Goal: Task Accomplishment & Management: Complete application form

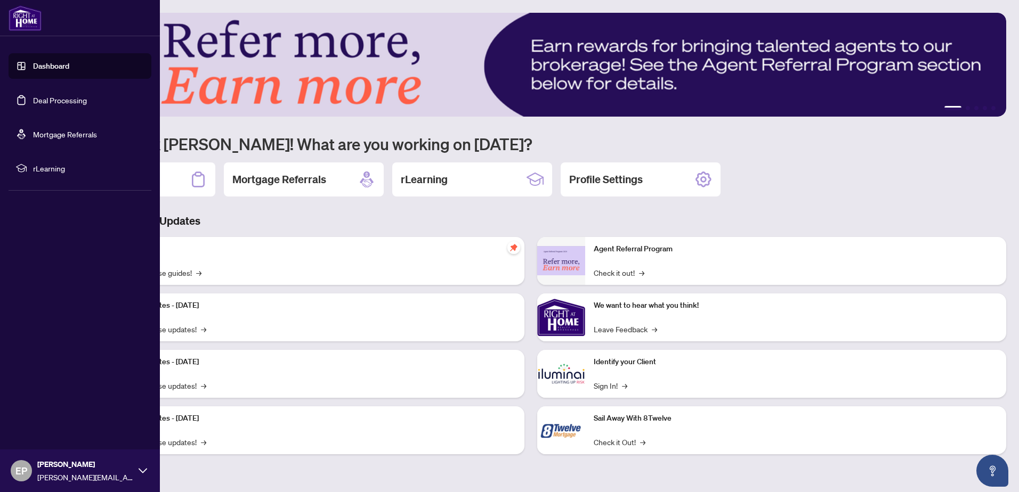
click at [55, 96] on link "Deal Processing" at bounding box center [60, 100] width 54 height 10
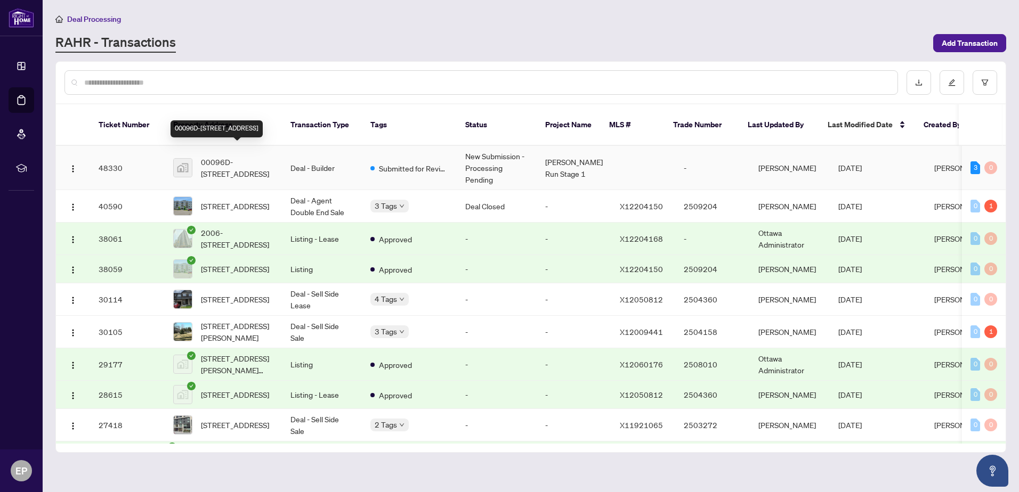
click at [229, 156] on span "00096D-[STREET_ADDRESS]" at bounding box center [237, 167] width 72 height 23
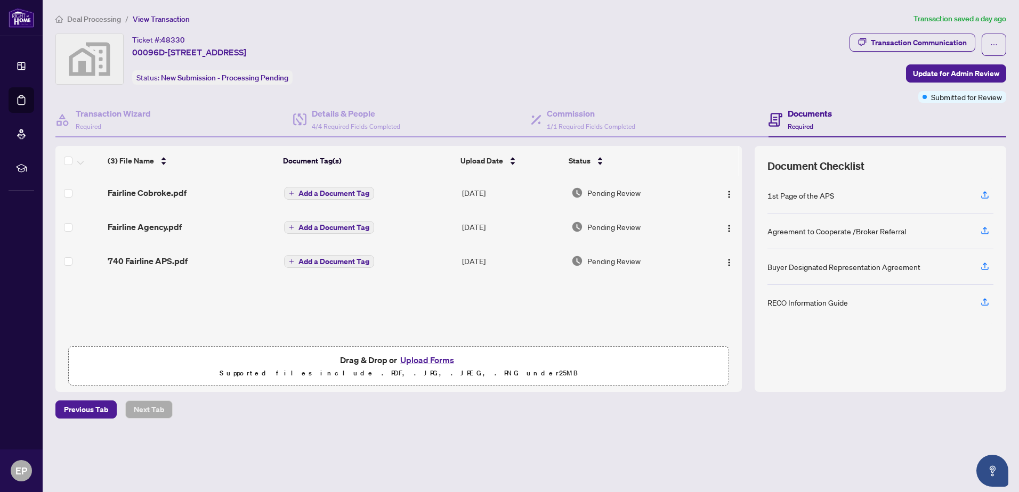
click at [423, 356] on button "Upload Forms" at bounding box center [427, 360] width 60 height 14
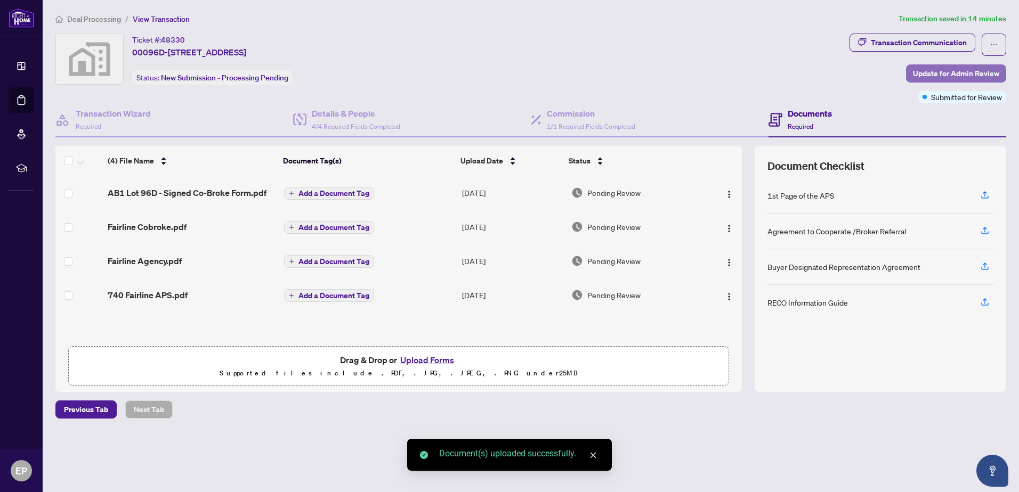
click at [927, 69] on span "Update for Admin Review" at bounding box center [956, 73] width 86 height 17
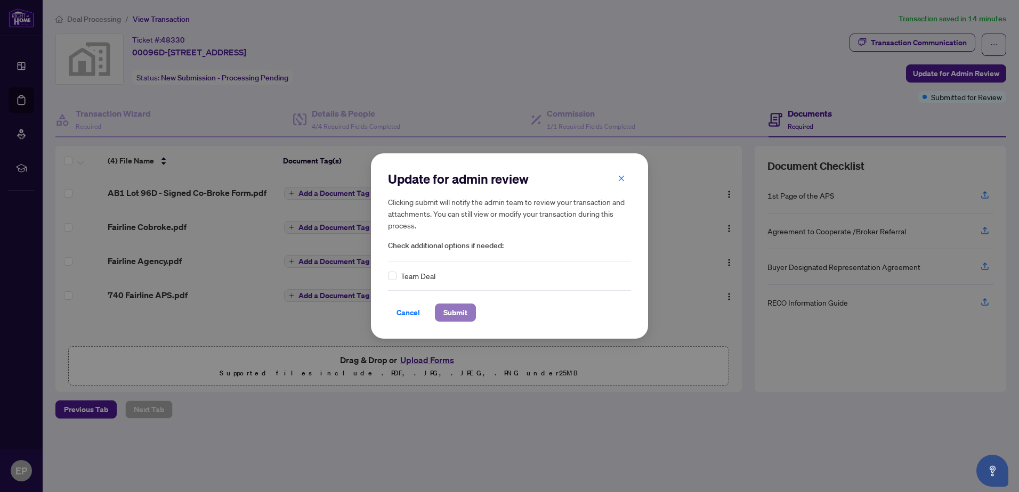
click at [453, 309] on span "Submit" at bounding box center [455, 312] width 24 height 17
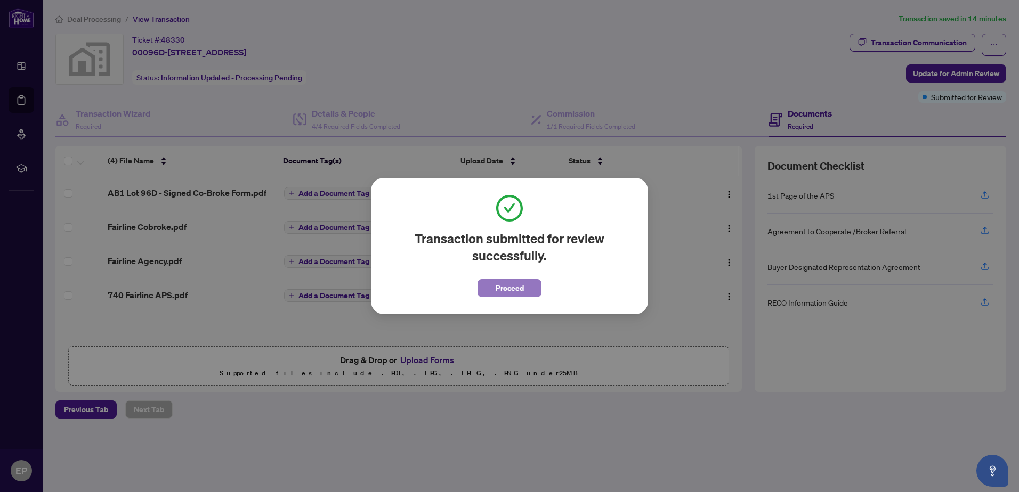
click at [493, 289] on button "Proceed" at bounding box center [509, 288] width 64 height 18
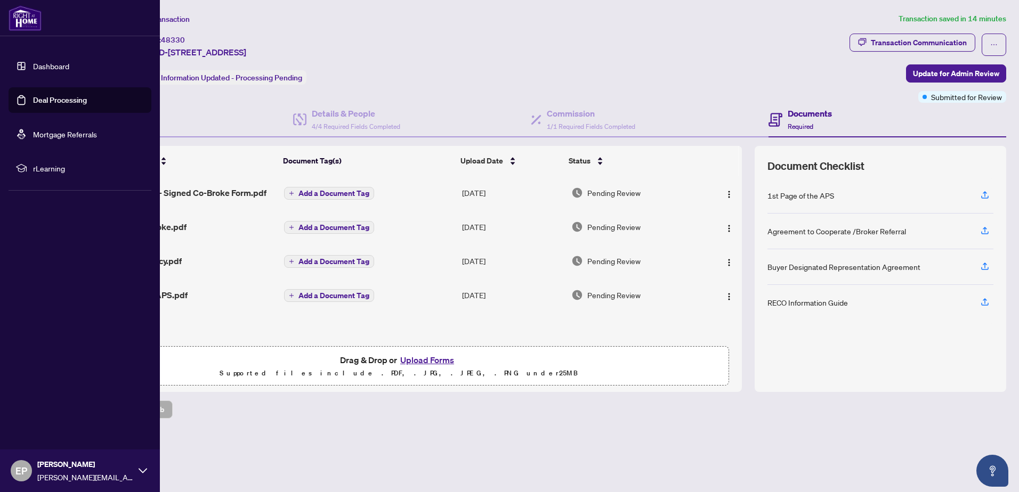
click at [50, 68] on link "Dashboard" at bounding box center [51, 66] width 36 height 10
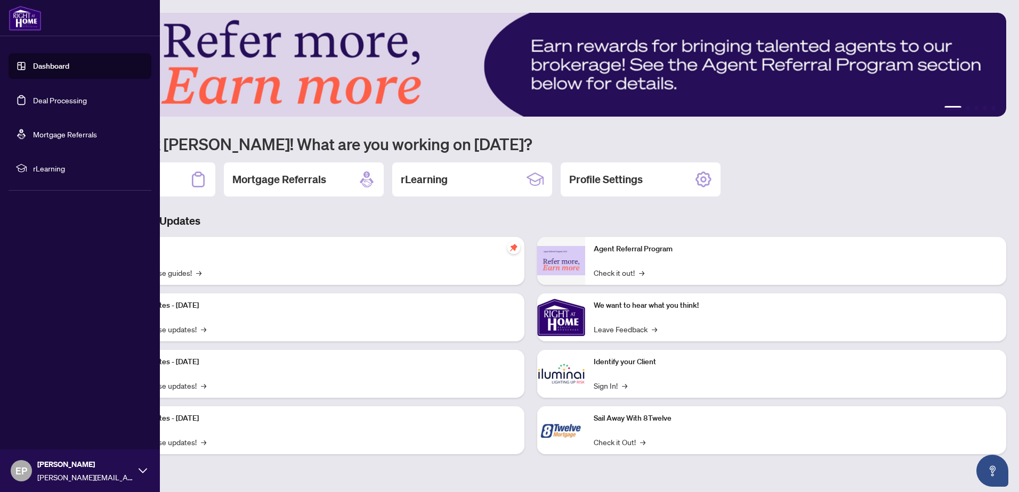
click at [18, 470] on span "EP" at bounding box center [21, 470] width 12 height 15
click at [47, 406] on span "Logout" at bounding box center [43, 407] width 24 height 17
